Goal: Transaction & Acquisition: Book appointment/travel/reservation

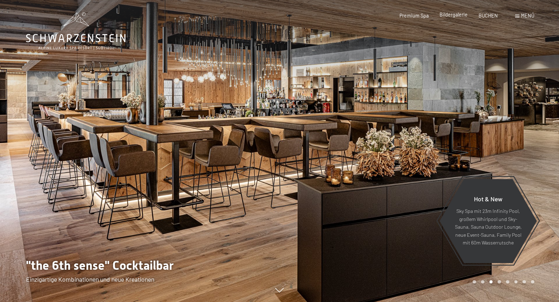
click at [457, 14] on span "Bildergalerie" at bounding box center [453, 15] width 28 height 6
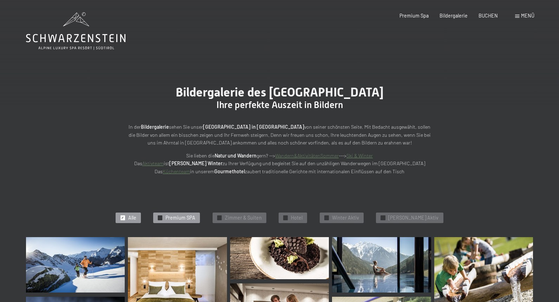
click at [180, 217] on span "Premium SPA" at bounding box center [180, 218] width 30 height 7
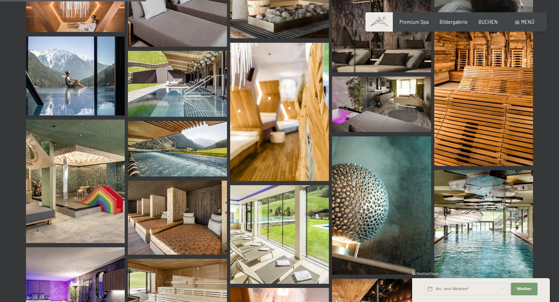
scroll to position [325, 0]
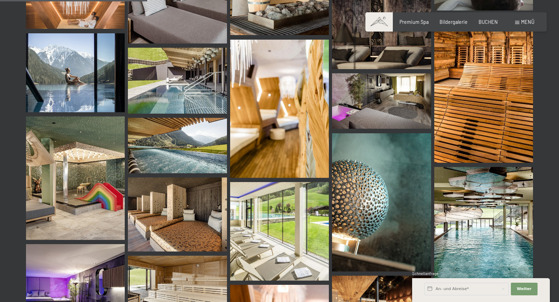
click at [480, 239] on img at bounding box center [483, 233] width 99 height 132
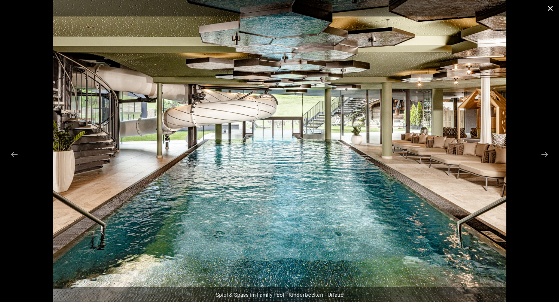
click at [549, 9] on button "Close gallery" at bounding box center [550, 8] width 18 height 17
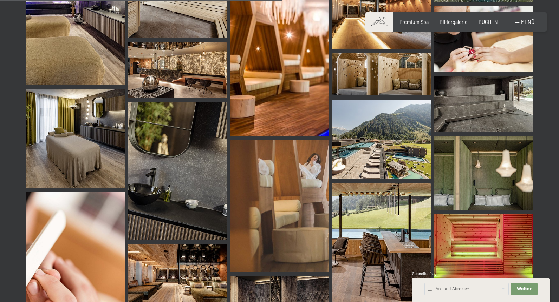
scroll to position [623, 0]
click at [362, 152] on img at bounding box center [381, 138] width 99 height 79
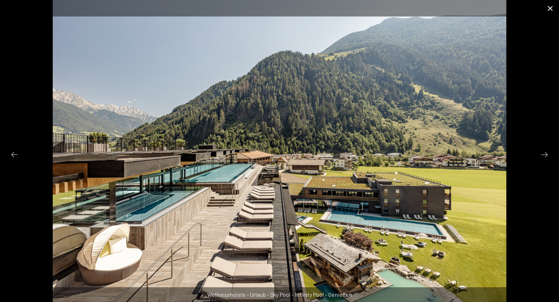
click at [550, 8] on button "Close gallery" at bounding box center [550, 8] width 18 height 17
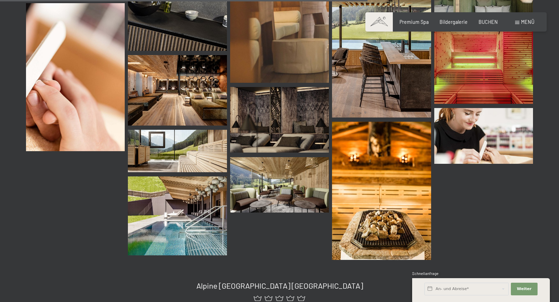
scroll to position [813, 0]
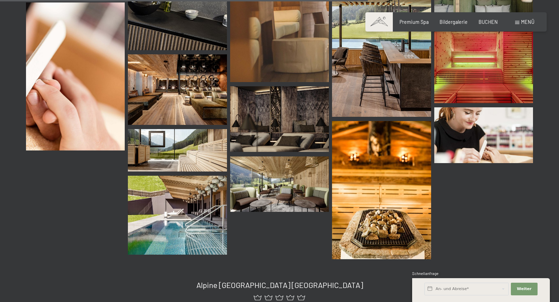
click at [192, 224] on img at bounding box center [177, 215] width 99 height 79
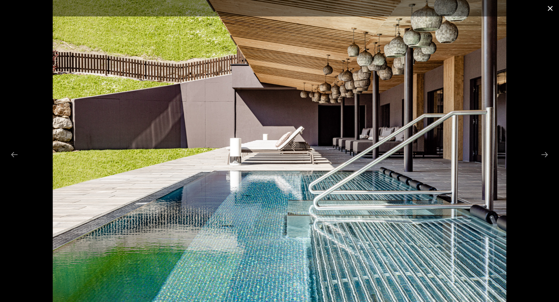
click at [552, 9] on button "Close gallery" at bounding box center [550, 8] width 18 height 17
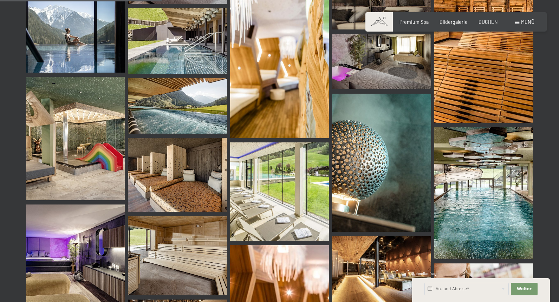
scroll to position [364, 0]
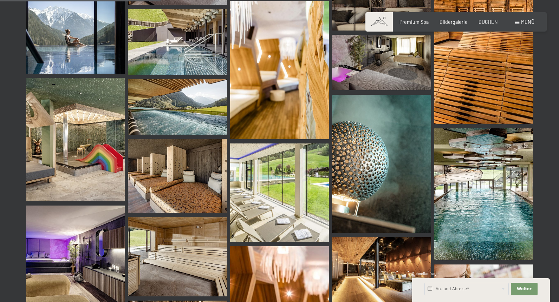
click at [189, 186] on img at bounding box center [177, 176] width 99 height 74
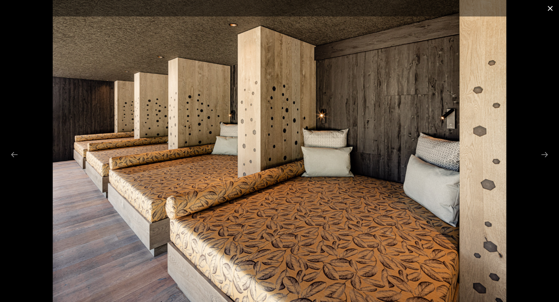
click at [551, 11] on button "Close gallery" at bounding box center [550, 8] width 18 height 17
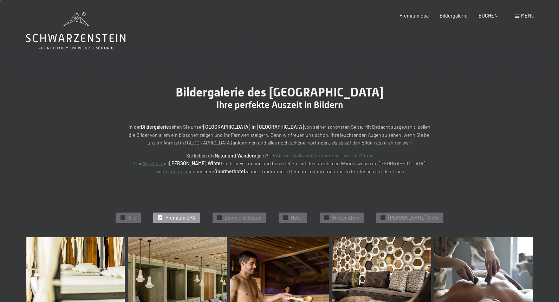
scroll to position [0, 0]
click at [302, 217] on span "Hotel" at bounding box center [297, 218] width 12 height 7
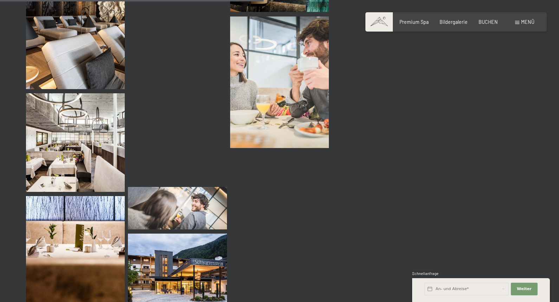
scroll to position [620, 0]
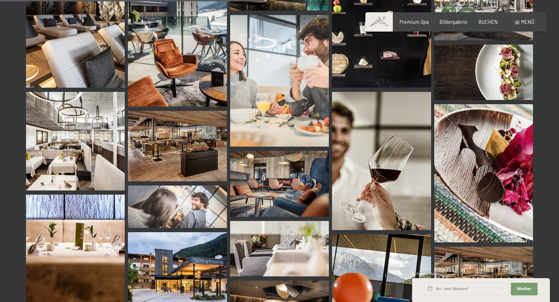
click at [175, 139] on img at bounding box center [177, 146] width 99 height 71
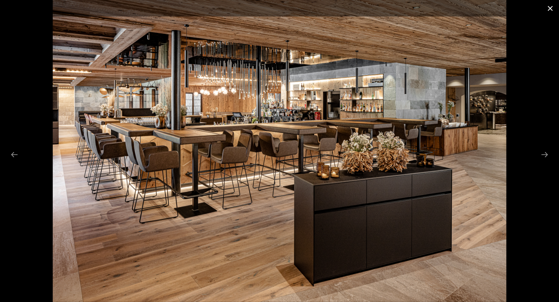
click at [548, 9] on button "Close gallery" at bounding box center [550, 8] width 18 height 17
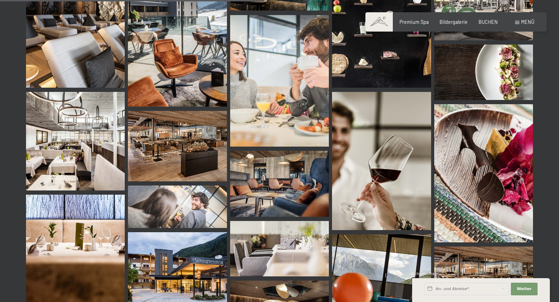
click at [81, 152] on img at bounding box center [75, 141] width 99 height 99
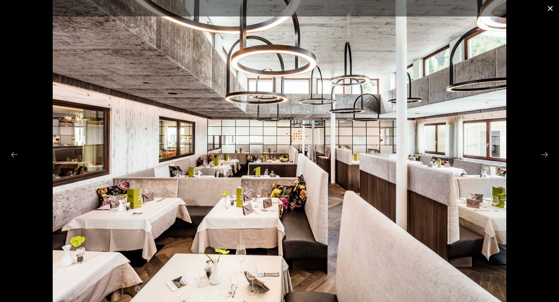
click at [550, 8] on button "Close gallery" at bounding box center [550, 8] width 18 height 17
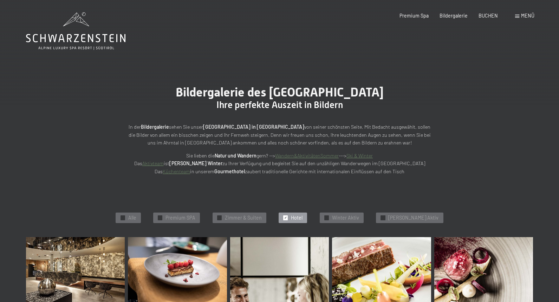
scroll to position [0, 0]
click at [251, 216] on span "Zimmer & Suiten" at bounding box center [243, 218] width 37 height 7
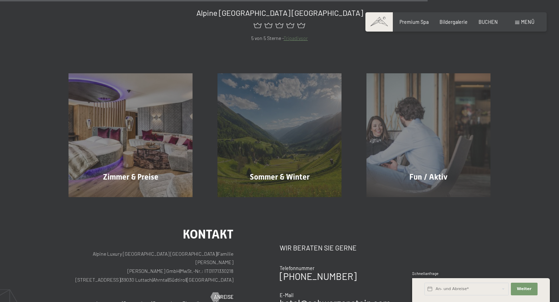
scroll to position [594, 0]
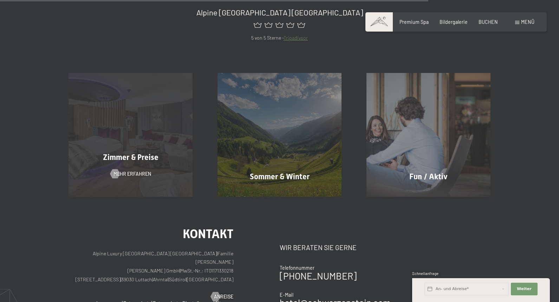
click at [164, 165] on div "Zimmer & Preise Mehr erfahren" at bounding box center [130, 135] width 149 height 124
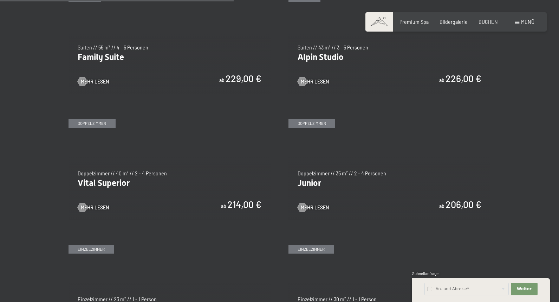
scroll to position [808, 0]
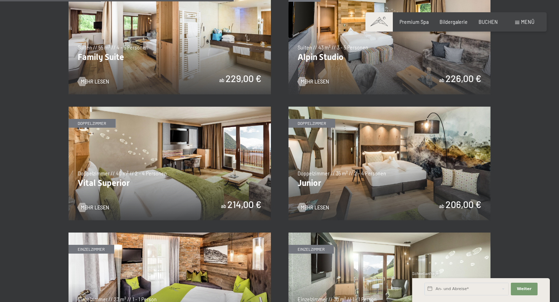
click at [404, 184] on img at bounding box center [389, 164] width 202 height 114
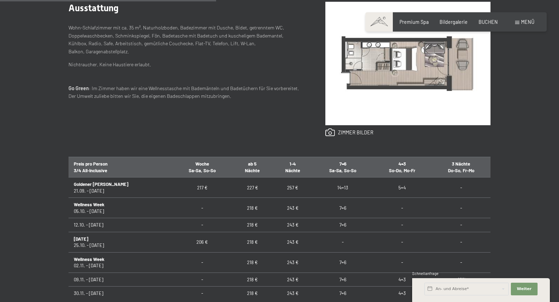
scroll to position [305, 0]
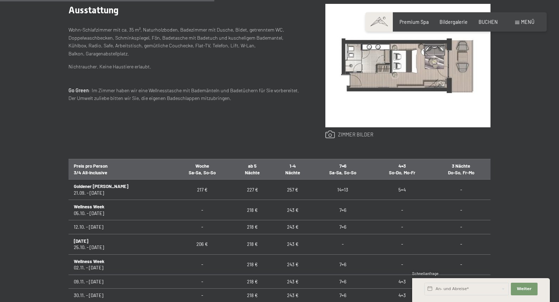
click at [361, 134] on link at bounding box center [349, 135] width 48 height 8
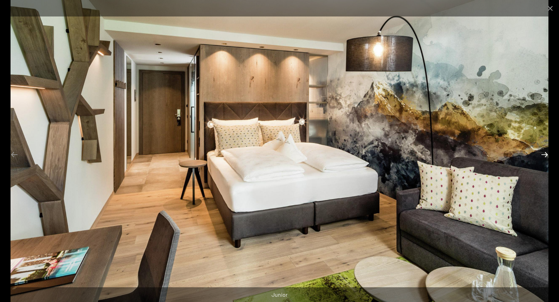
click at [545, 154] on button "Next slide" at bounding box center [544, 155] width 15 height 14
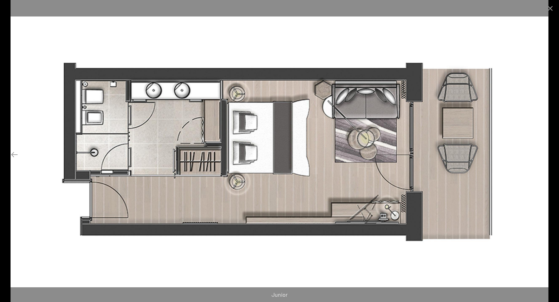
click at [545, 154] on button "Next slide" at bounding box center [544, 155] width 15 height 14
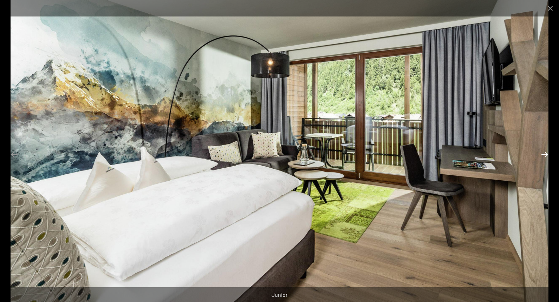
click at [545, 154] on button "Next slide" at bounding box center [544, 155] width 15 height 14
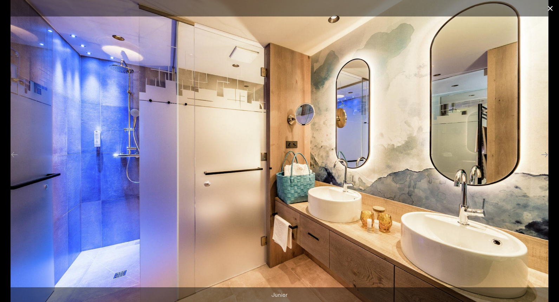
click at [548, 5] on button "Close gallery" at bounding box center [550, 8] width 18 height 17
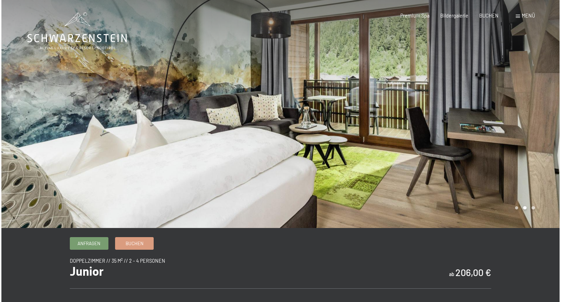
scroll to position [0, 0]
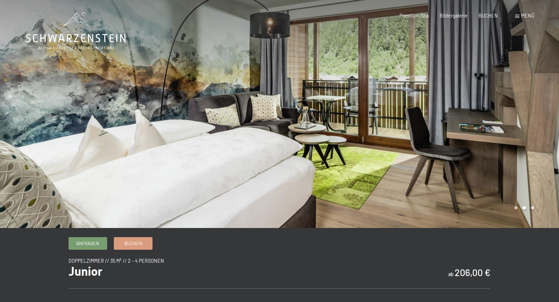
click at [518, 16] on span at bounding box center [517, 16] width 4 height 3
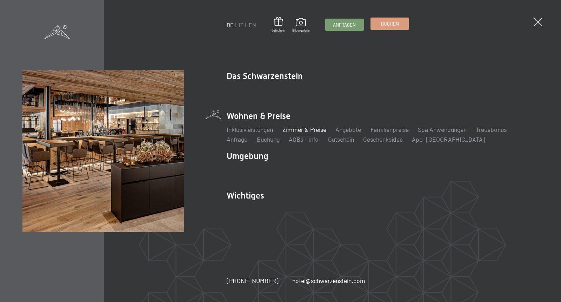
click at [391, 22] on span "Buchen" at bounding box center [390, 24] width 18 height 6
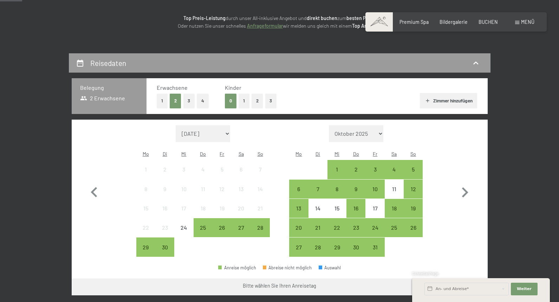
scroll to position [95, 0]
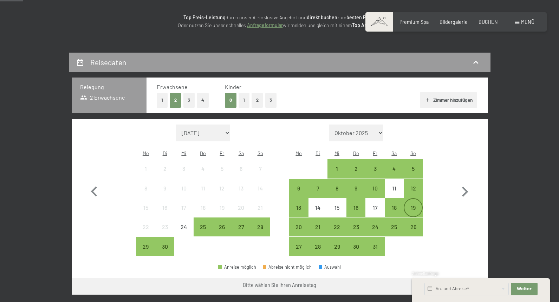
click at [413, 205] on div "19" at bounding box center [413, 214] width 18 height 18
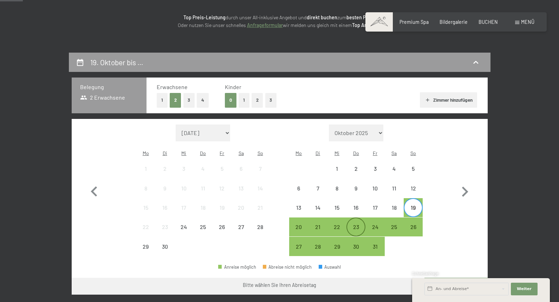
click at [355, 224] on div "23" at bounding box center [356, 233] width 18 height 18
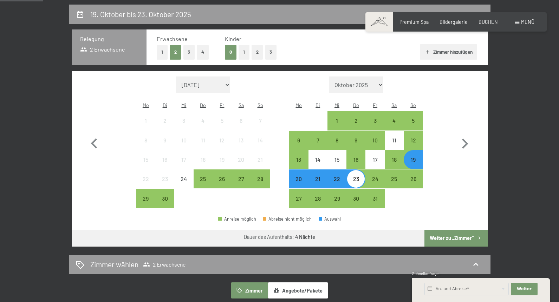
scroll to position [144, 0]
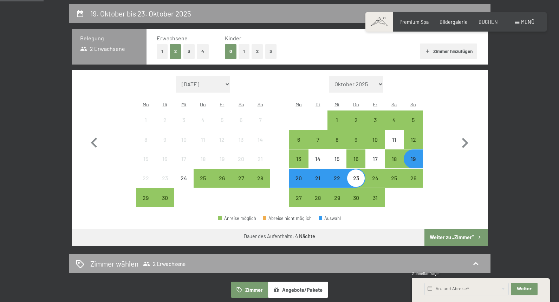
click at [475, 260] on icon at bounding box center [475, 264] width 8 height 8
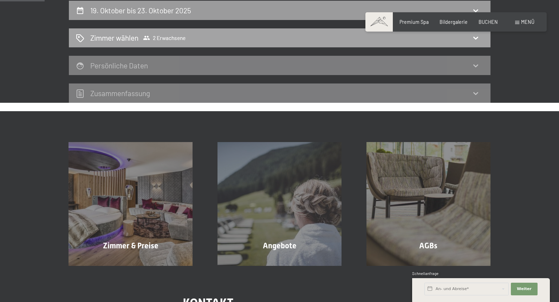
click at [475, 37] on icon at bounding box center [475, 38] width 8 height 8
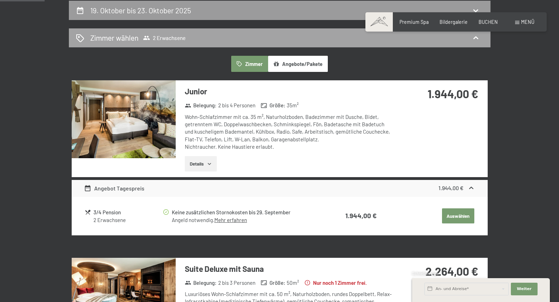
click at [476, 38] on icon at bounding box center [475, 38] width 8 height 8
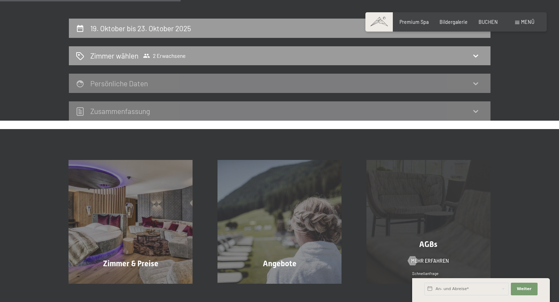
scroll to position [131, 0]
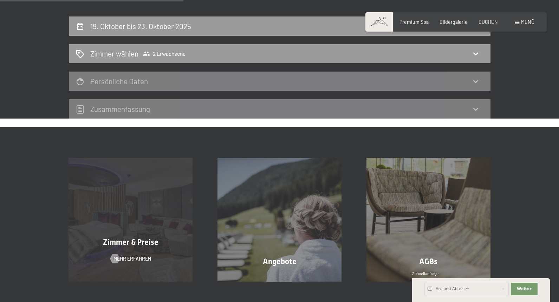
click at [146, 217] on div "Zimmer & Preise Mehr erfahren" at bounding box center [130, 220] width 149 height 124
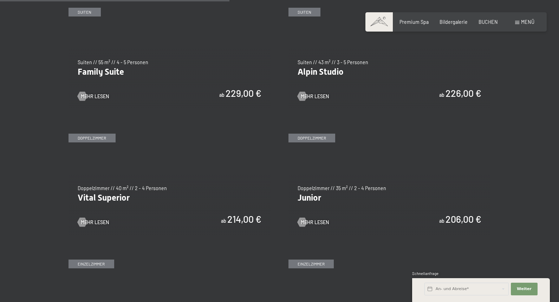
scroll to position [793, 0]
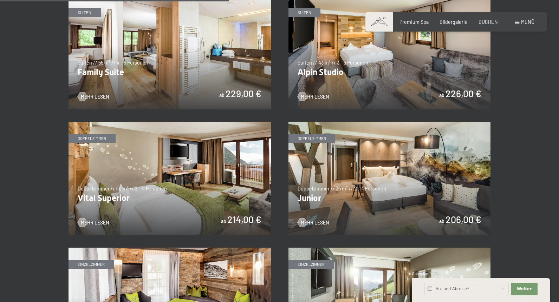
click at [413, 184] on img at bounding box center [389, 179] width 202 height 114
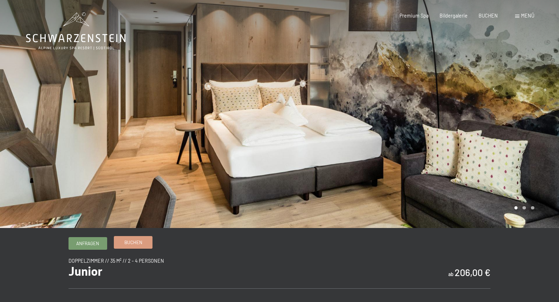
click at [141, 243] on span "Buchen" at bounding box center [133, 242] width 18 height 6
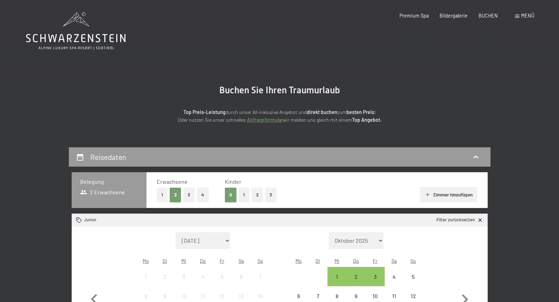
click at [203, 193] on button "4" at bounding box center [203, 195] width 12 height 14
click at [450, 194] on button "Zimmer hinzufügen" at bounding box center [448, 194] width 57 height 15
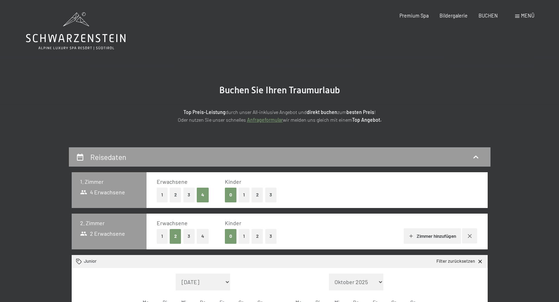
click at [177, 192] on button "2" at bounding box center [176, 195] width 12 height 14
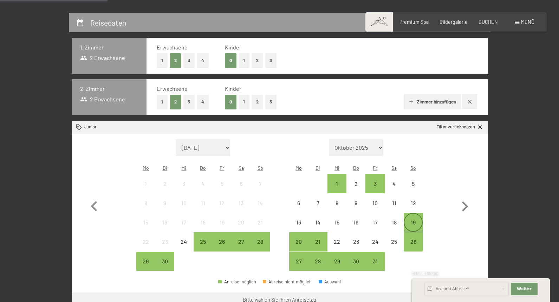
scroll to position [139, 0]
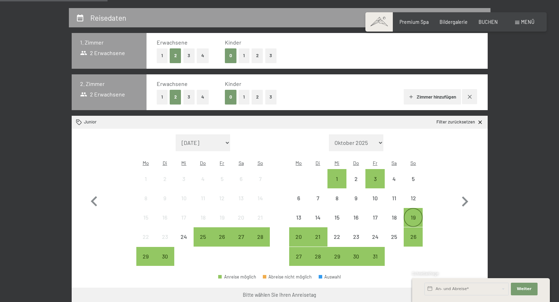
click at [414, 215] on div "19" at bounding box center [413, 224] width 18 height 18
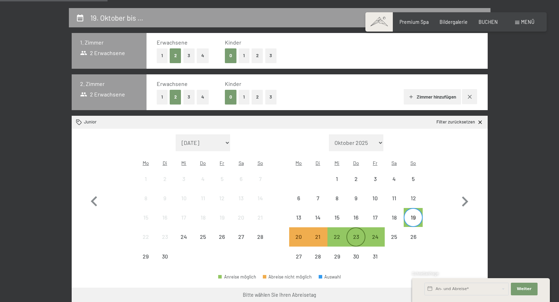
click at [358, 234] on div "23" at bounding box center [356, 243] width 18 height 18
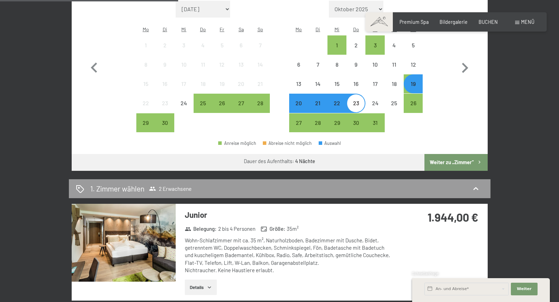
scroll to position [280, 0]
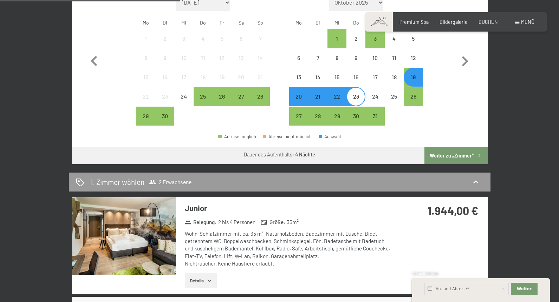
click at [452, 147] on button "Weiter zu „Zimmer“" at bounding box center [455, 155] width 63 height 17
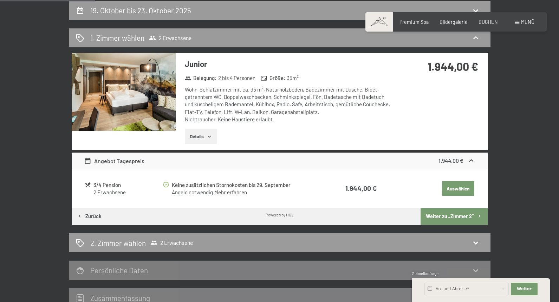
click at [454, 187] on button "Auswählen" at bounding box center [458, 188] width 32 height 15
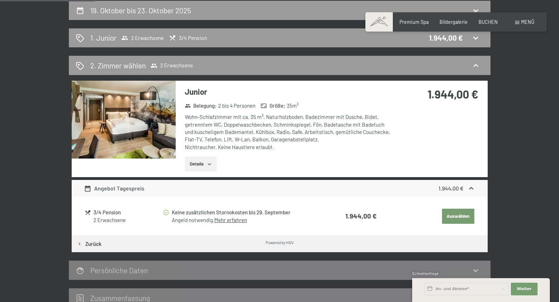
click at [458, 214] on button "Auswählen" at bounding box center [458, 216] width 32 height 15
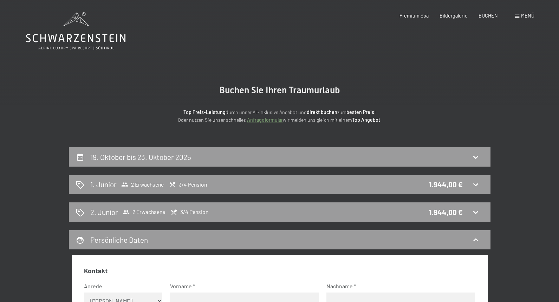
scroll to position [0, 0]
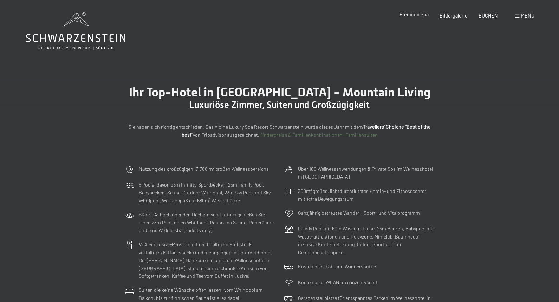
click at [418, 16] on span "Premium Spa" at bounding box center [413, 15] width 29 height 6
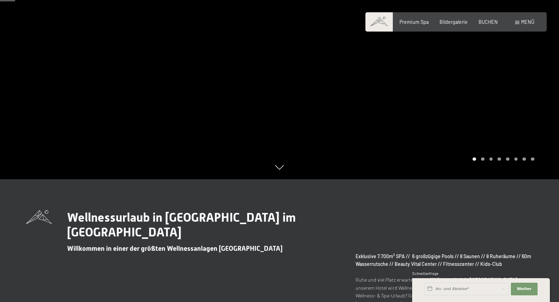
scroll to position [124, 0]
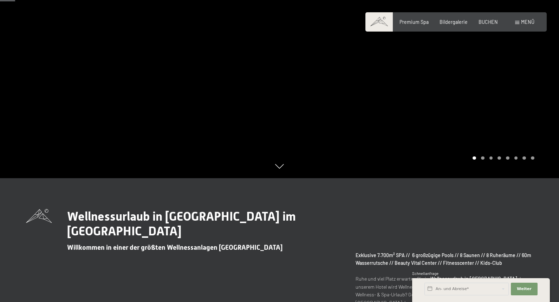
click at [481, 160] on div at bounding box center [418, 27] width 279 height 302
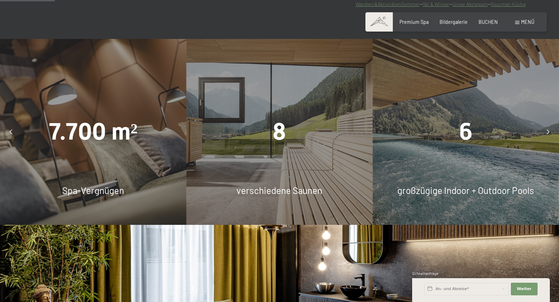
scroll to position [447, 0]
click at [462, 170] on div "6 großzügige Indoor + Outdoor Pools" at bounding box center [466, 132] width 186 height 186
click at [465, 136] on span "6" at bounding box center [465, 131] width 13 height 27
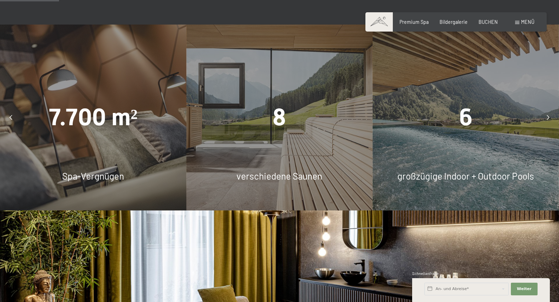
scroll to position [453, 0]
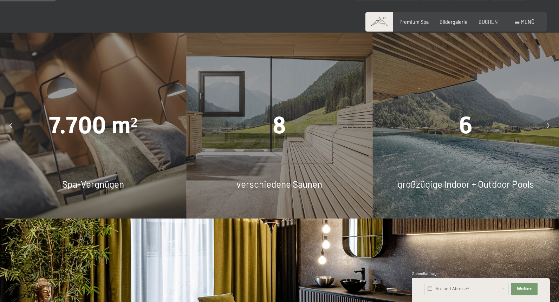
click at [547, 123] on icon at bounding box center [547, 125] width 3 height 5
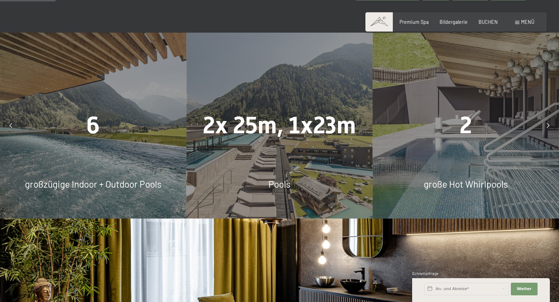
click at [547, 123] on icon at bounding box center [547, 125] width 3 height 5
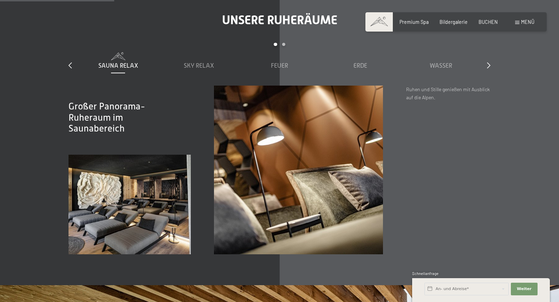
scroll to position [930, 0]
click at [117, 64] on span "Sauna Relax" at bounding box center [118, 65] width 40 height 7
click at [196, 62] on span "Sky Relax" at bounding box center [199, 65] width 30 height 7
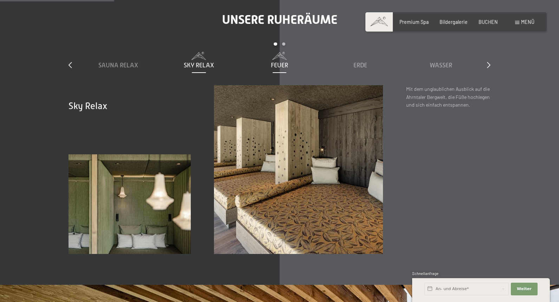
click at [287, 64] on span "Feuer" at bounding box center [279, 65] width 17 height 7
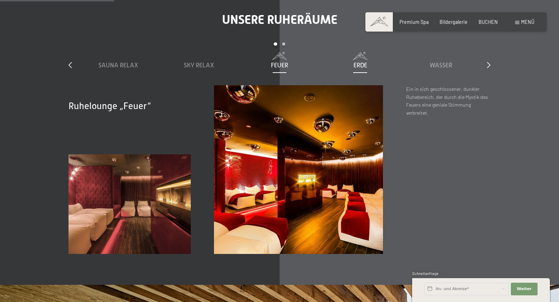
click at [358, 62] on span "Erde" at bounding box center [360, 65] width 14 height 7
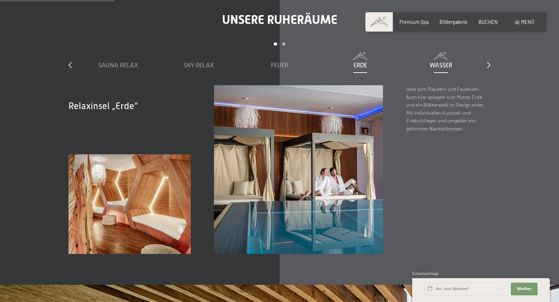
click at [439, 64] on span "Wasser" at bounding box center [440, 65] width 22 height 7
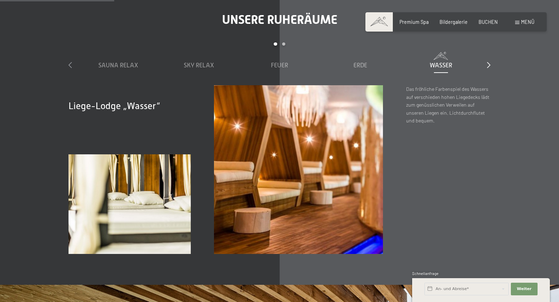
click at [69, 63] on icon at bounding box center [70, 65] width 4 height 6
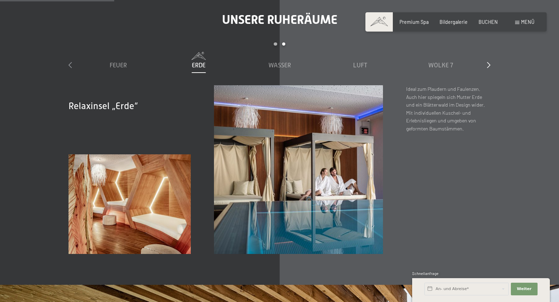
click at [69, 63] on icon at bounding box center [70, 65] width 4 height 6
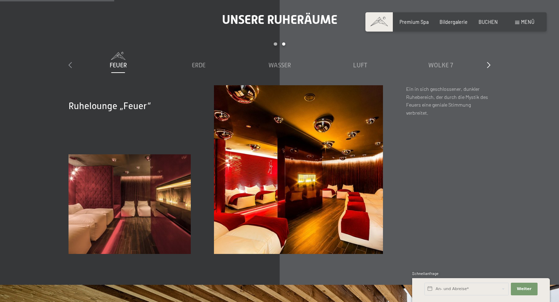
click at [69, 63] on icon at bounding box center [70, 65] width 4 height 6
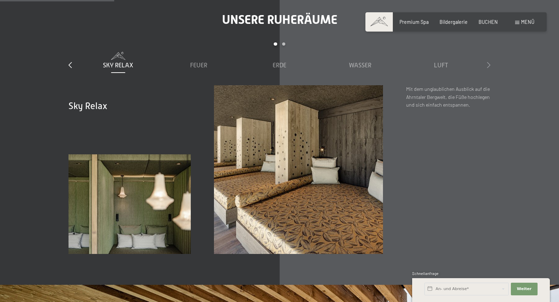
click at [489, 63] on icon at bounding box center [489, 65] width 4 height 6
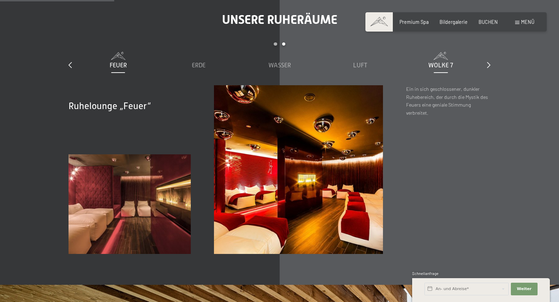
click at [441, 64] on span "Wolke 7" at bounding box center [440, 65] width 25 height 7
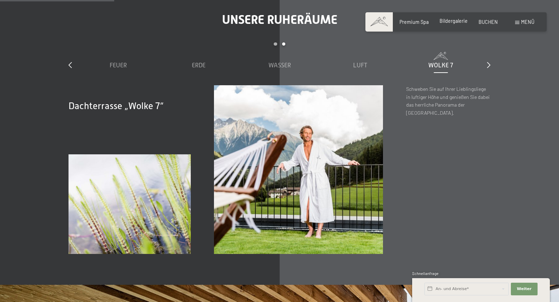
click at [450, 22] on span "Bildergalerie" at bounding box center [453, 21] width 28 height 6
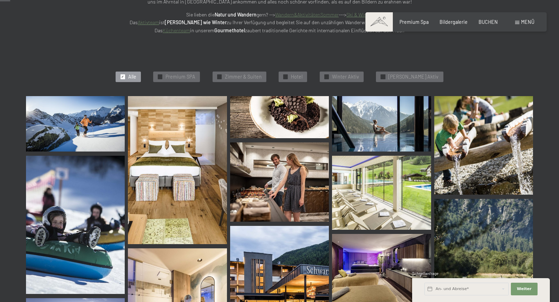
scroll to position [142, 0]
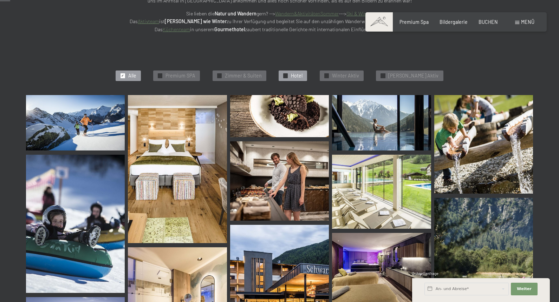
click at [302, 74] on span "Hotel" at bounding box center [297, 75] width 12 height 7
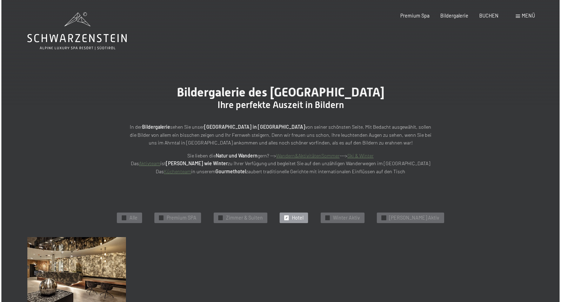
scroll to position [0, 0]
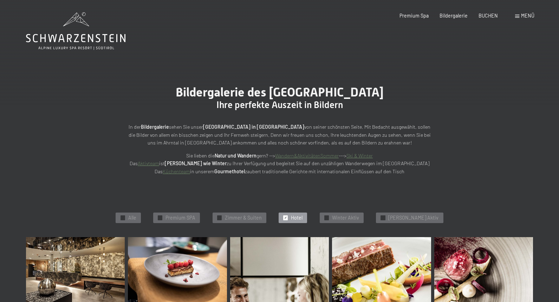
click at [522, 17] on span "Menü" at bounding box center [527, 16] width 13 height 6
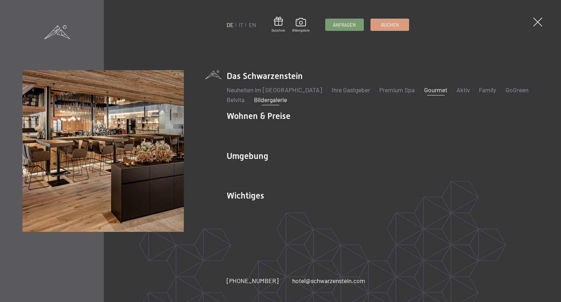
click at [425, 90] on link "Gourmet" at bounding box center [436, 90] width 23 height 8
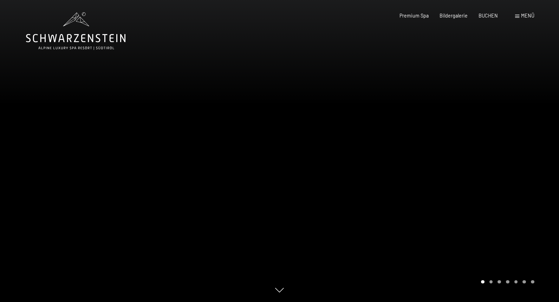
click at [527, 15] on span "Menü" at bounding box center [527, 16] width 13 height 6
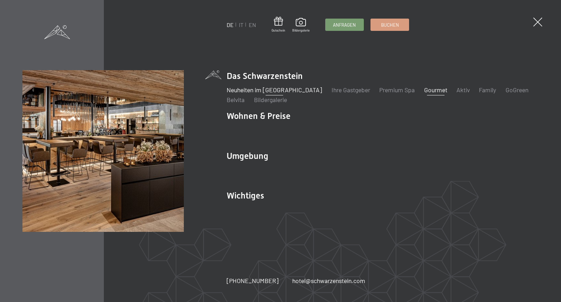
click at [263, 90] on link "Neuheiten im [GEOGRAPHIC_DATA]" at bounding box center [275, 90] width 96 height 8
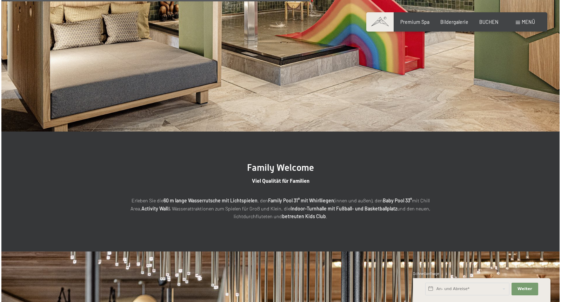
scroll to position [1377, 0]
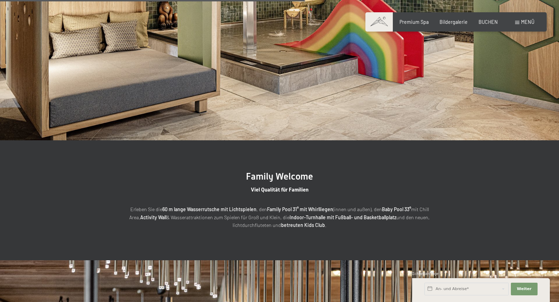
click at [523, 21] on span "Menü" at bounding box center [527, 22] width 13 height 6
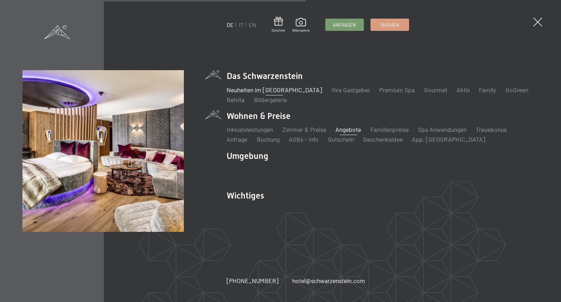
click at [344, 130] on link "Angebote" at bounding box center [349, 130] width 26 height 8
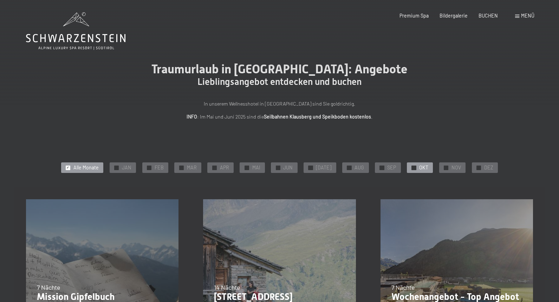
click at [420, 167] on span "OKT" at bounding box center [423, 167] width 9 height 7
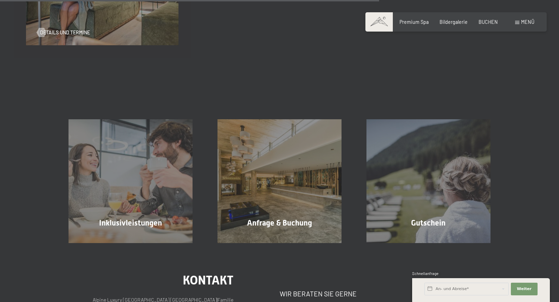
scroll to position [483, 0]
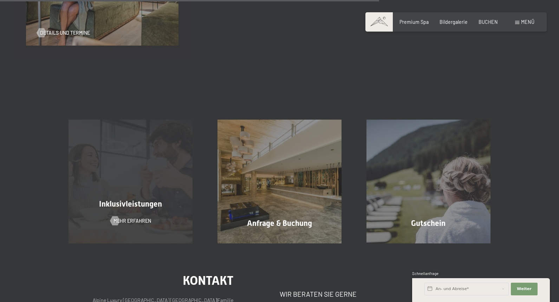
click at [149, 172] on div "Inklusivleistungen Mehr erfahren" at bounding box center [130, 182] width 149 height 124
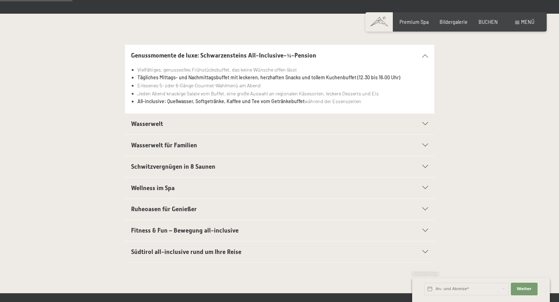
scroll to position [150, 0]
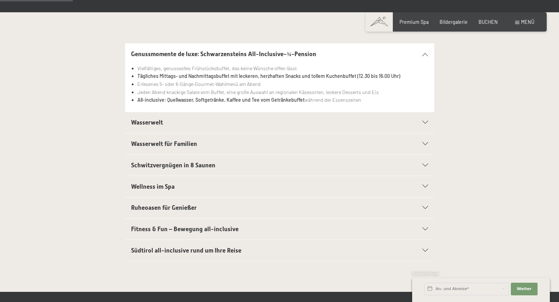
click at [424, 164] on icon at bounding box center [425, 165] width 6 height 3
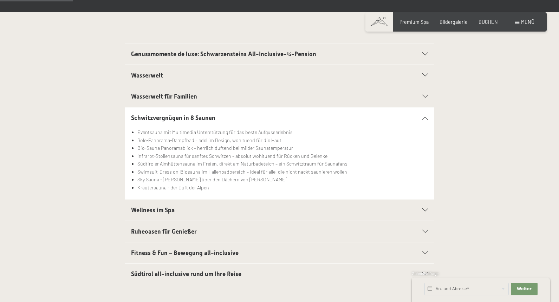
click at [424, 212] on div "Wellness im Spa" at bounding box center [279, 210] width 297 height 21
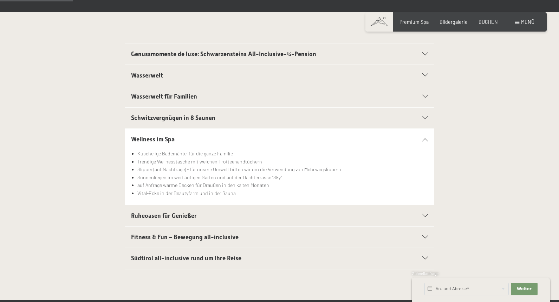
click at [428, 215] on icon at bounding box center [425, 216] width 6 height 3
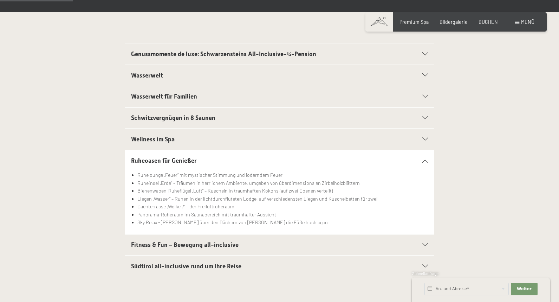
click at [425, 265] on icon at bounding box center [425, 266] width 6 height 3
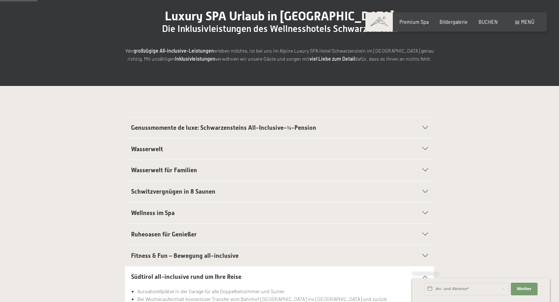
scroll to position [76, 0]
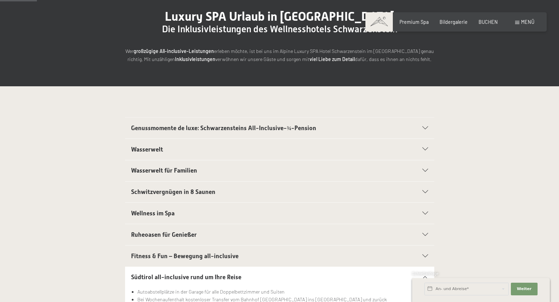
click at [426, 169] on icon at bounding box center [425, 170] width 6 height 3
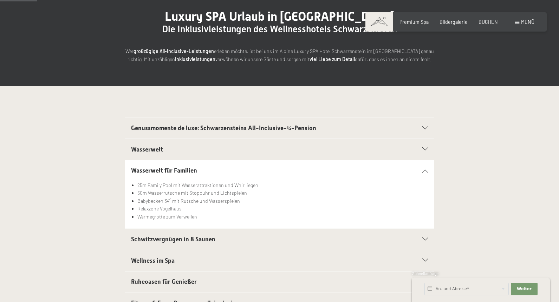
click at [425, 148] on icon at bounding box center [425, 149] width 6 height 3
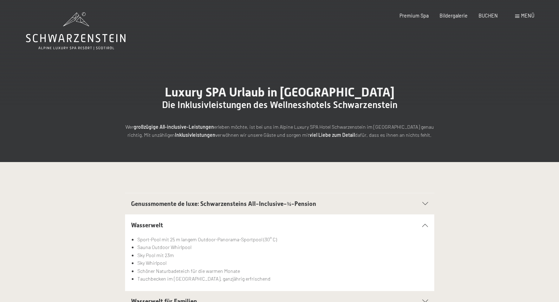
scroll to position [0, 0]
click at [423, 203] on icon at bounding box center [425, 204] width 6 height 3
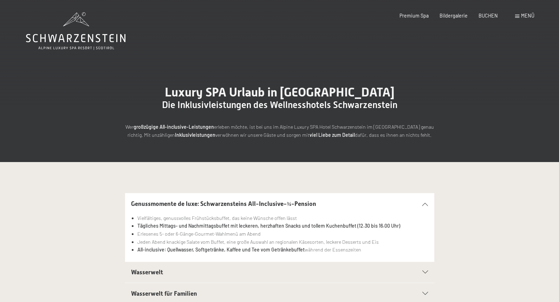
click at [527, 15] on span "Menü" at bounding box center [527, 16] width 13 height 6
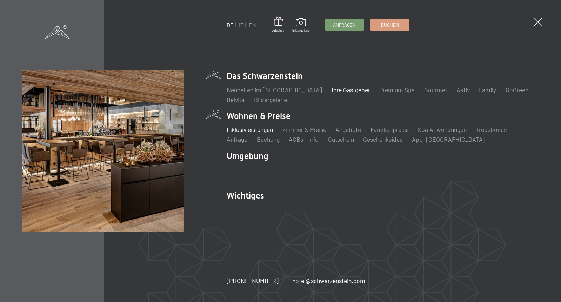
click at [332, 90] on link "Ihre Gastgeber" at bounding box center [351, 90] width 39 height 8
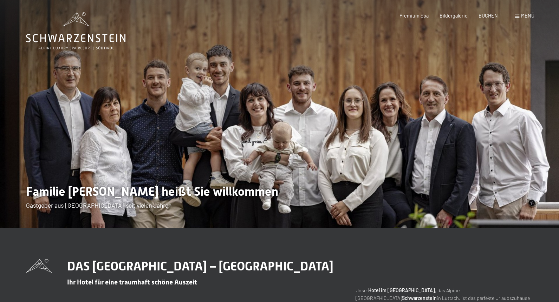
click at [524, 15] on span "Menü" at bounding box center [527, 16] width 13 height 6
